Goal: Information Seeking & Learning: Learn about a topic

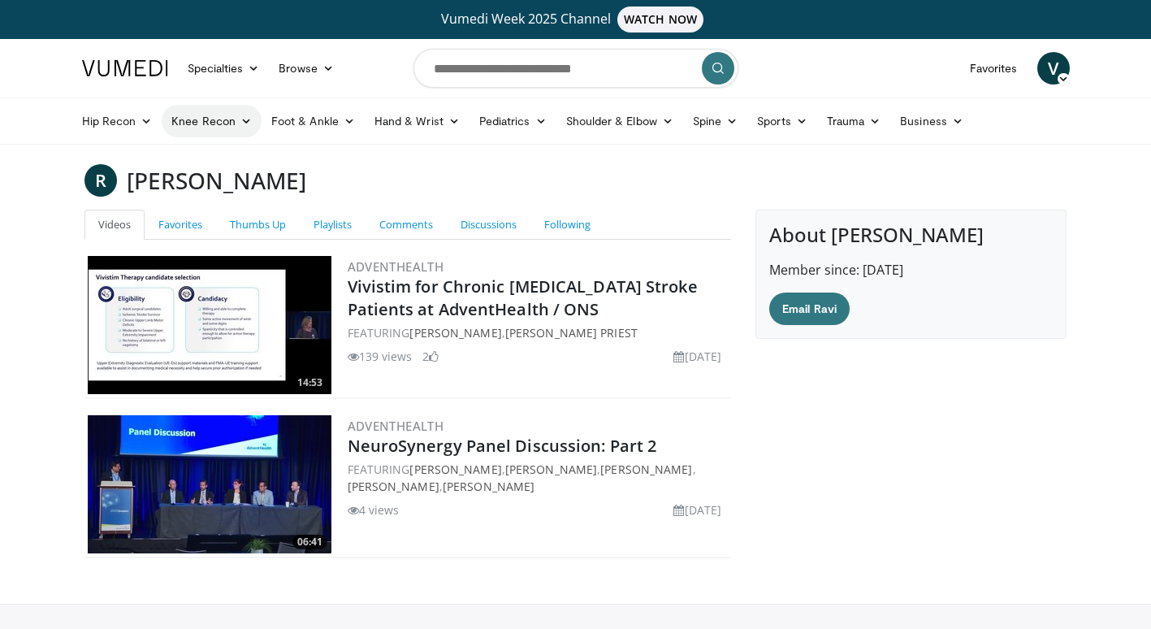
click at [231, 125] on link "Knee Recon" at bounding box center [212, 121] width 100 height 32
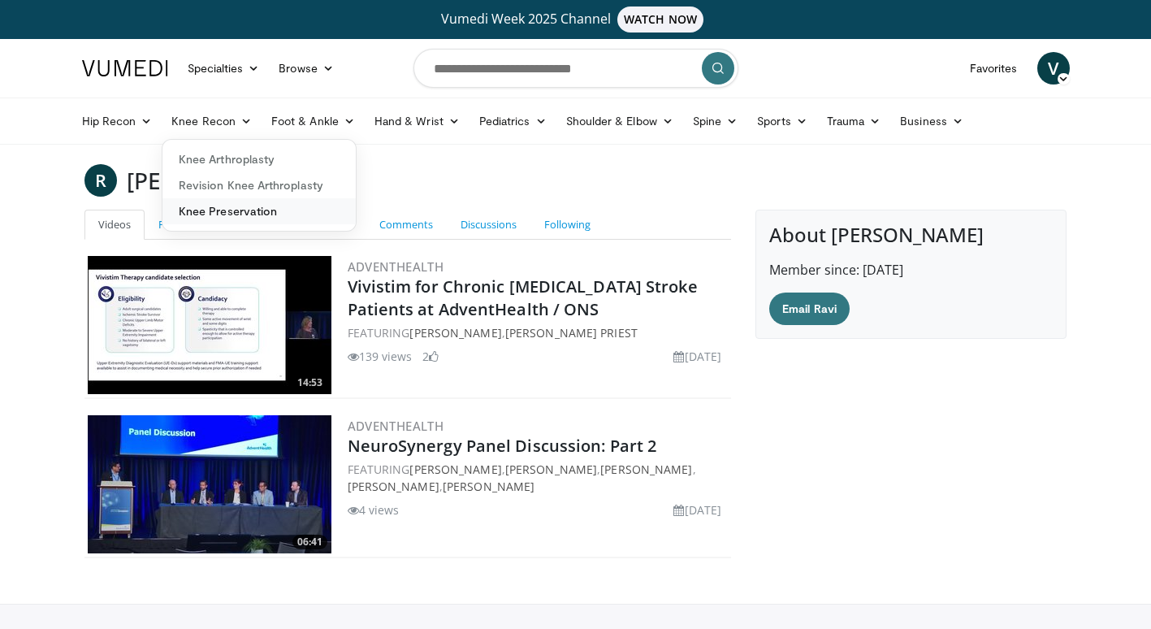
click at [232, 198] on link "Knee Preservation" at bounding box center [258, 211] width 193 height 26
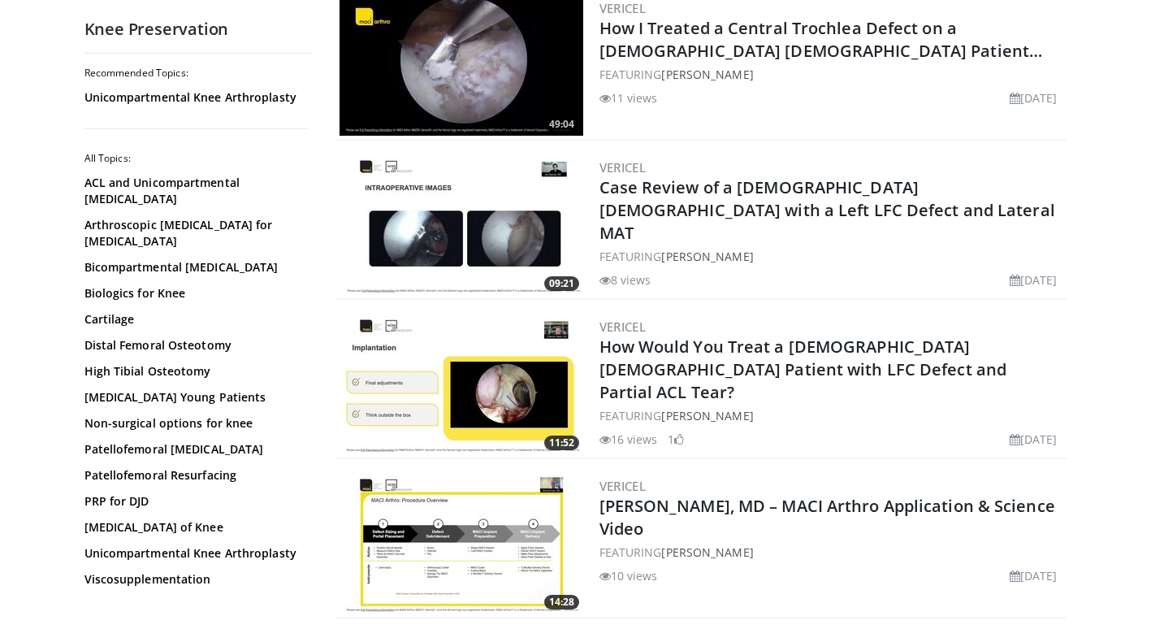
scroll to position [894, 0]
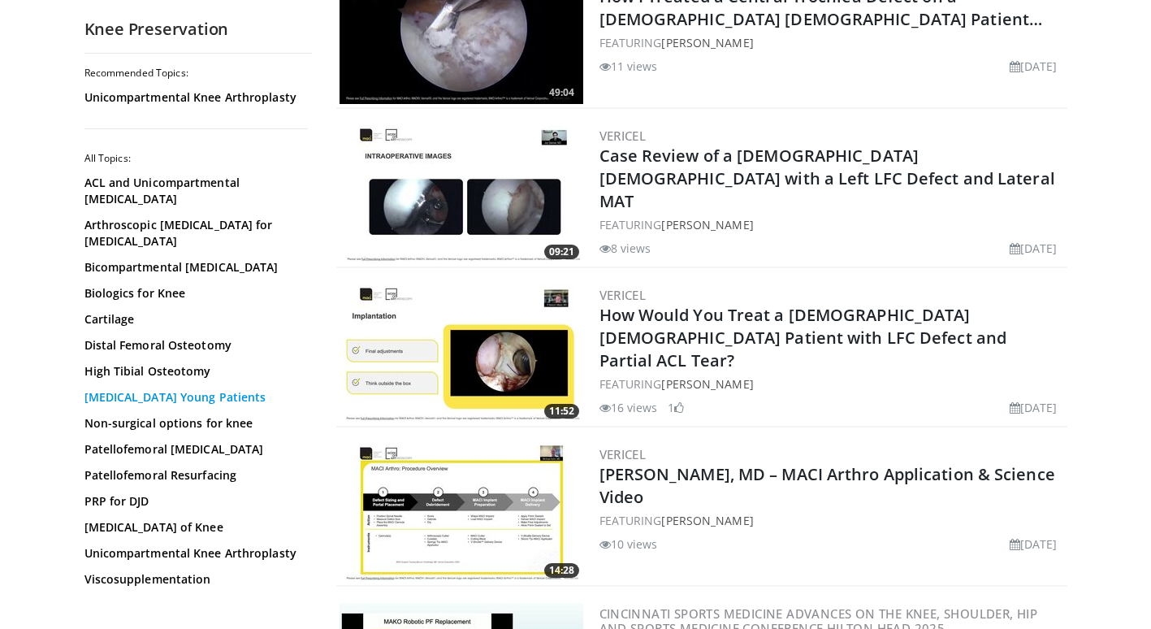
click at [178, 389] on link "Knee Arthritis Young Patients" at bounding box center [193, 397] width 219 height 16
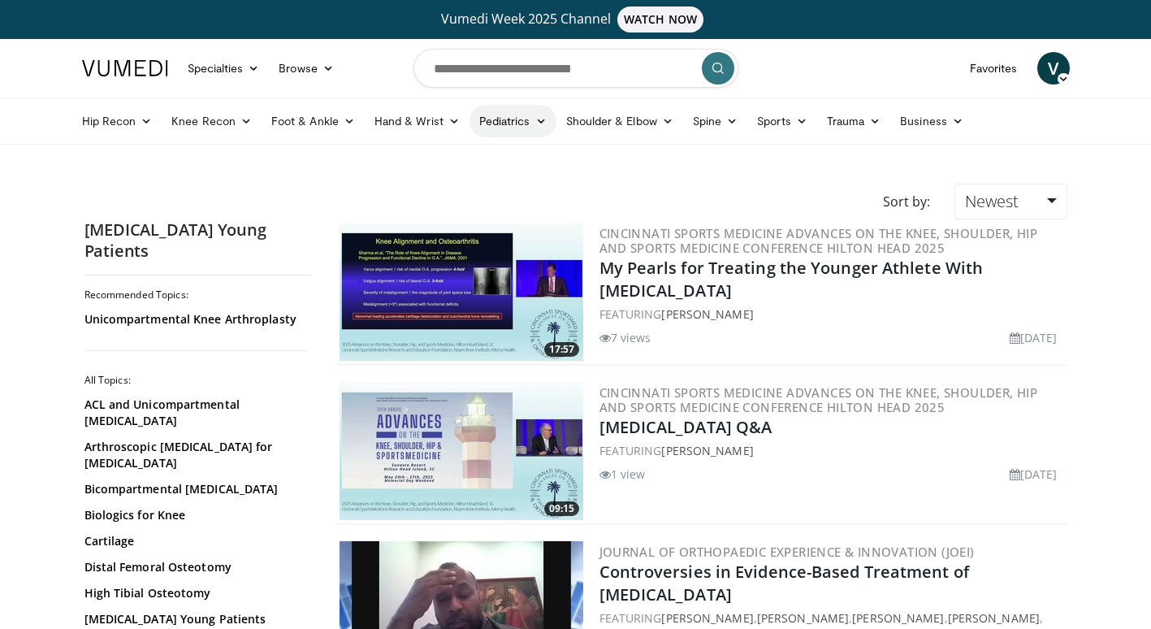
click at [526, 125] on link "Pediatrics" at bounding box center [513, 121] width 87 height 32
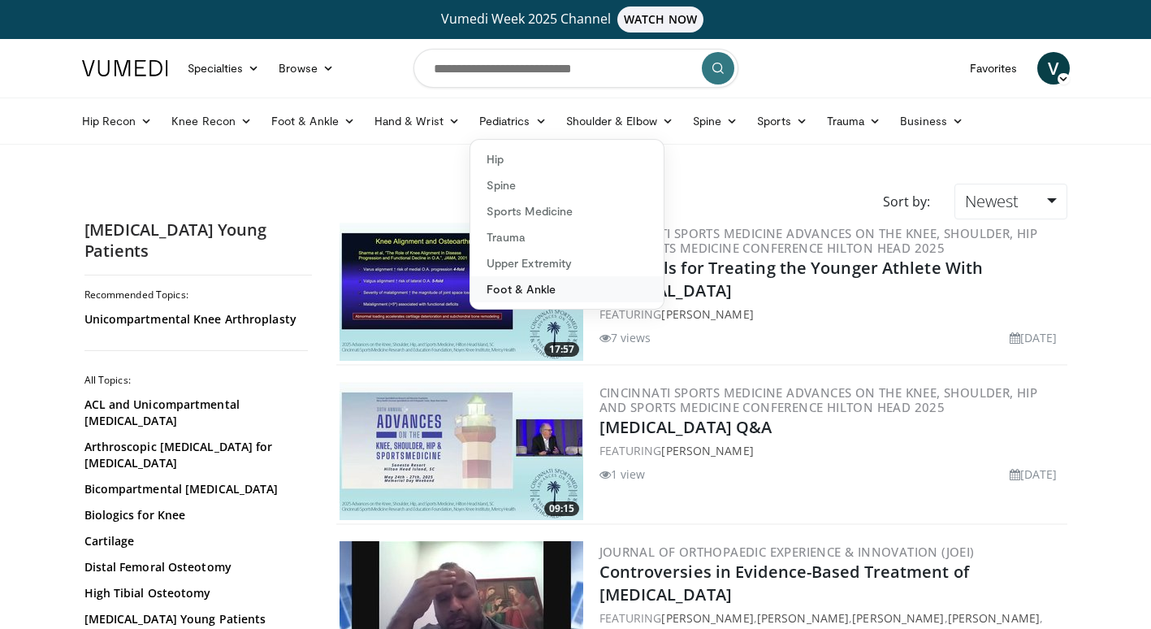
click at [500, 292] on link "Foot & Ankle" at bounding box center [566, 289] width 193 height 26
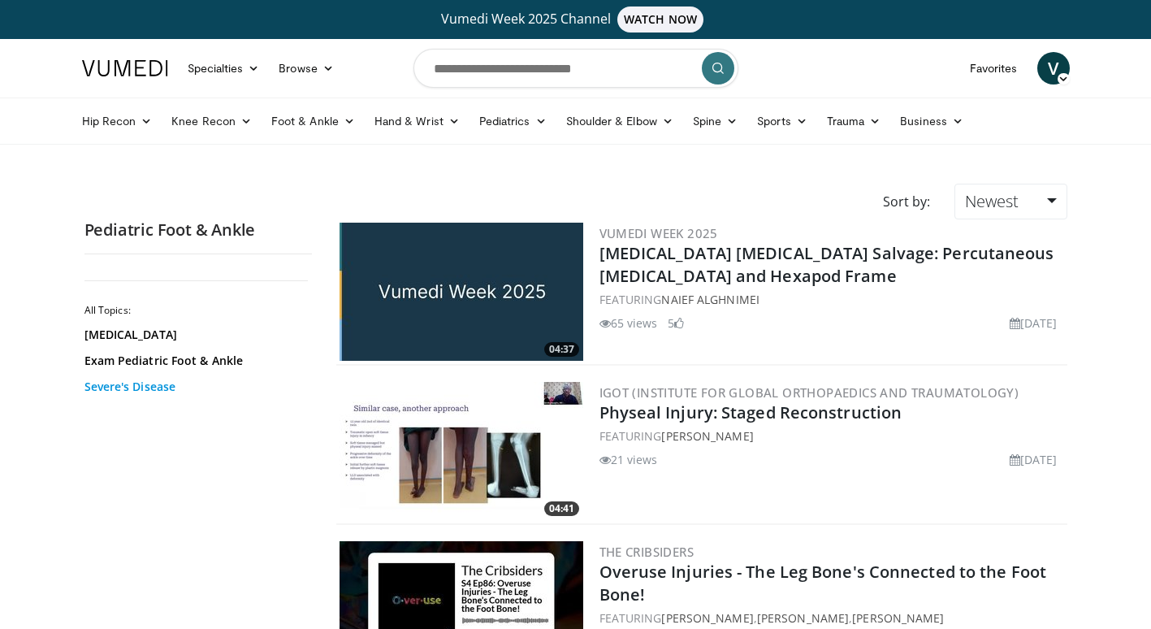
click at [160, 392] on link "Severe's Disease" at bounding box center [193, 387] width 219 height 16
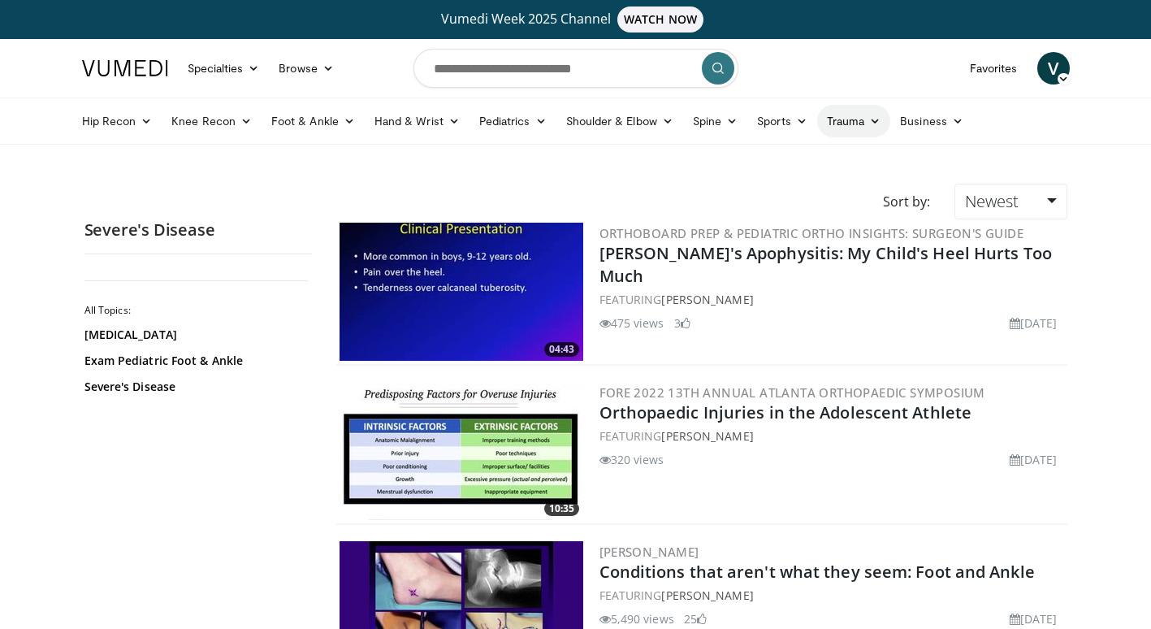
click at [872, 123] on icon at bounding box center [874, 120] width 11 height 11
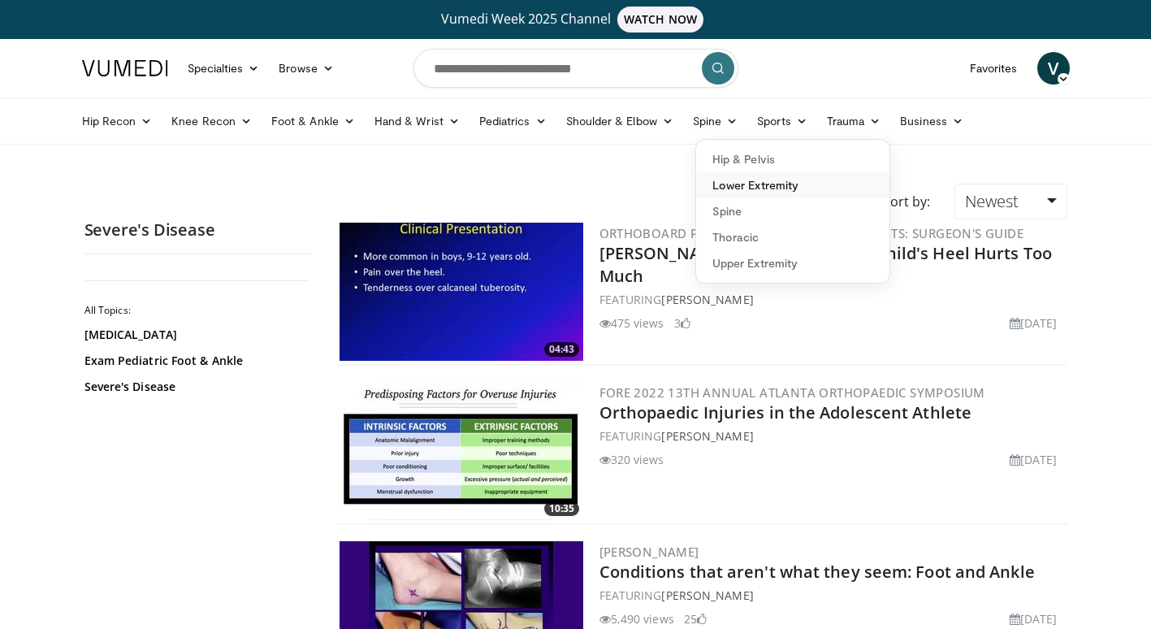
click at [740, 191] on link "Lower Extremity" at bounding box center [792, 185] width 193 height 26
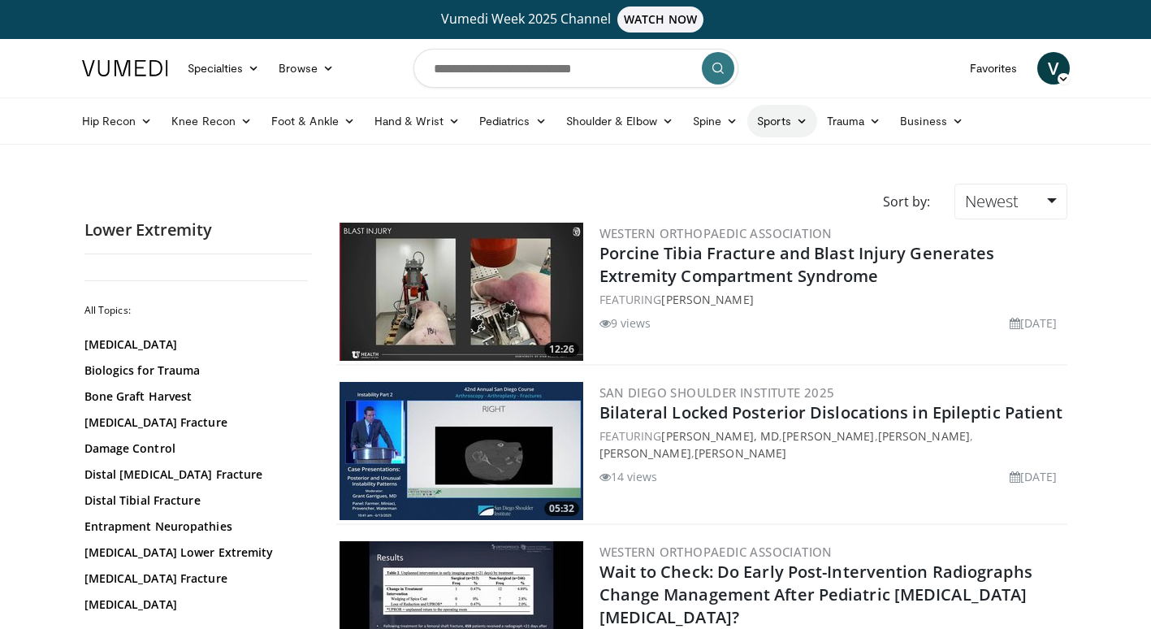
click at [771, 125] on link "Sports" at bounding box center [782, 121] width 70 height 32
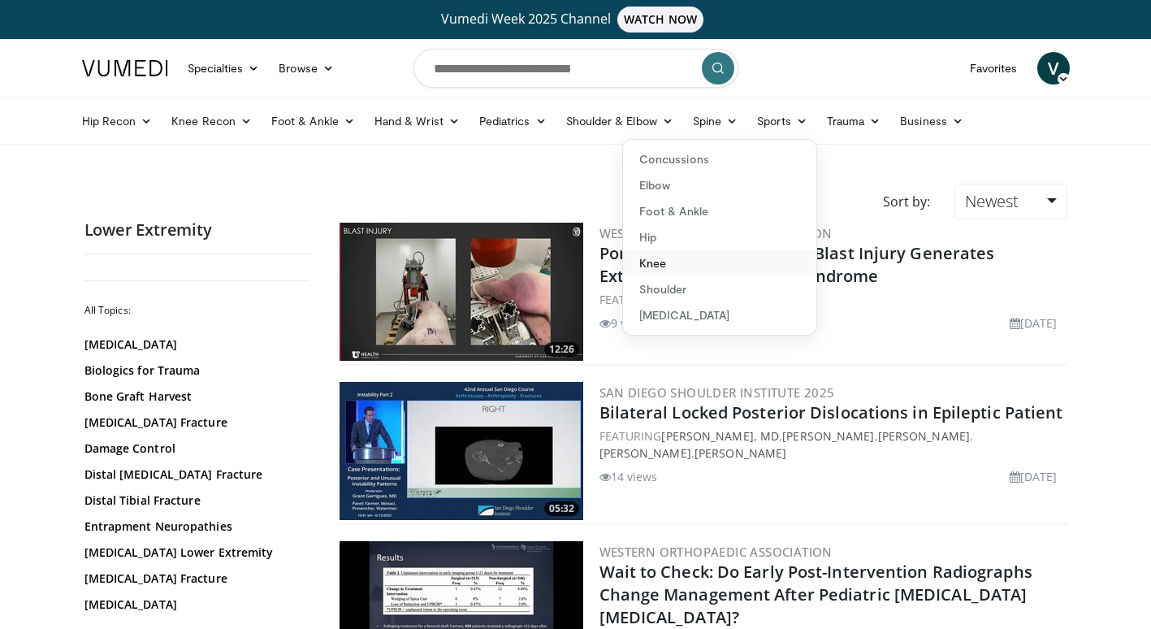
click at [656, 261] on link "Knee" at bounding box center [719, 263] width 193 height 26
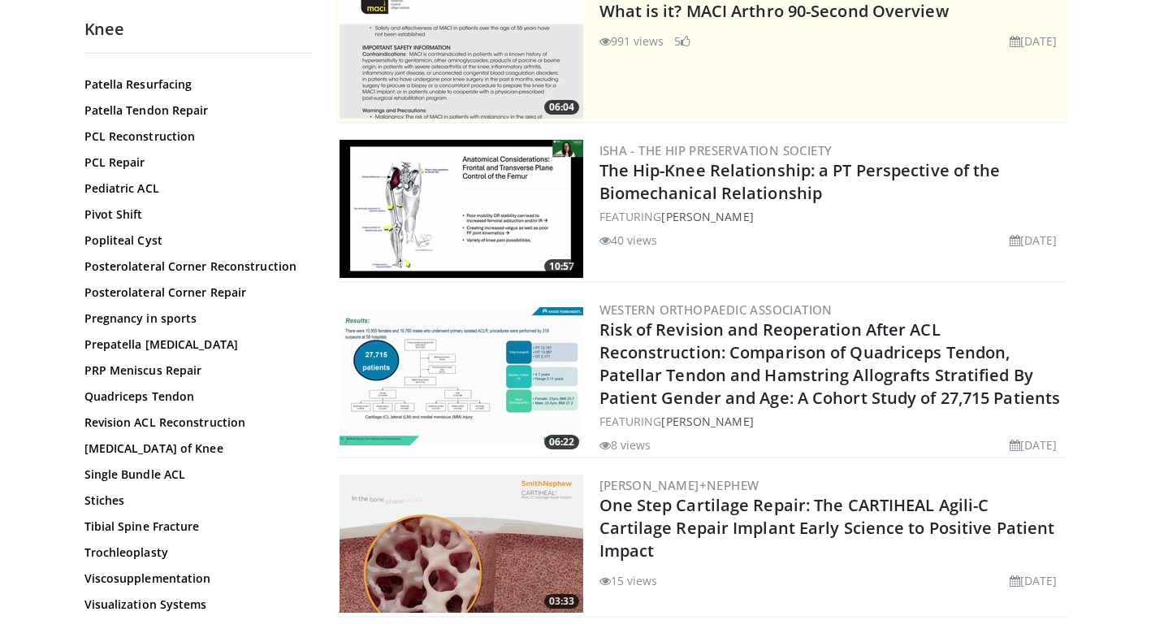
scroll to position [244, 0]
